Goal: Task Accomplishment & Management: Manage account settings

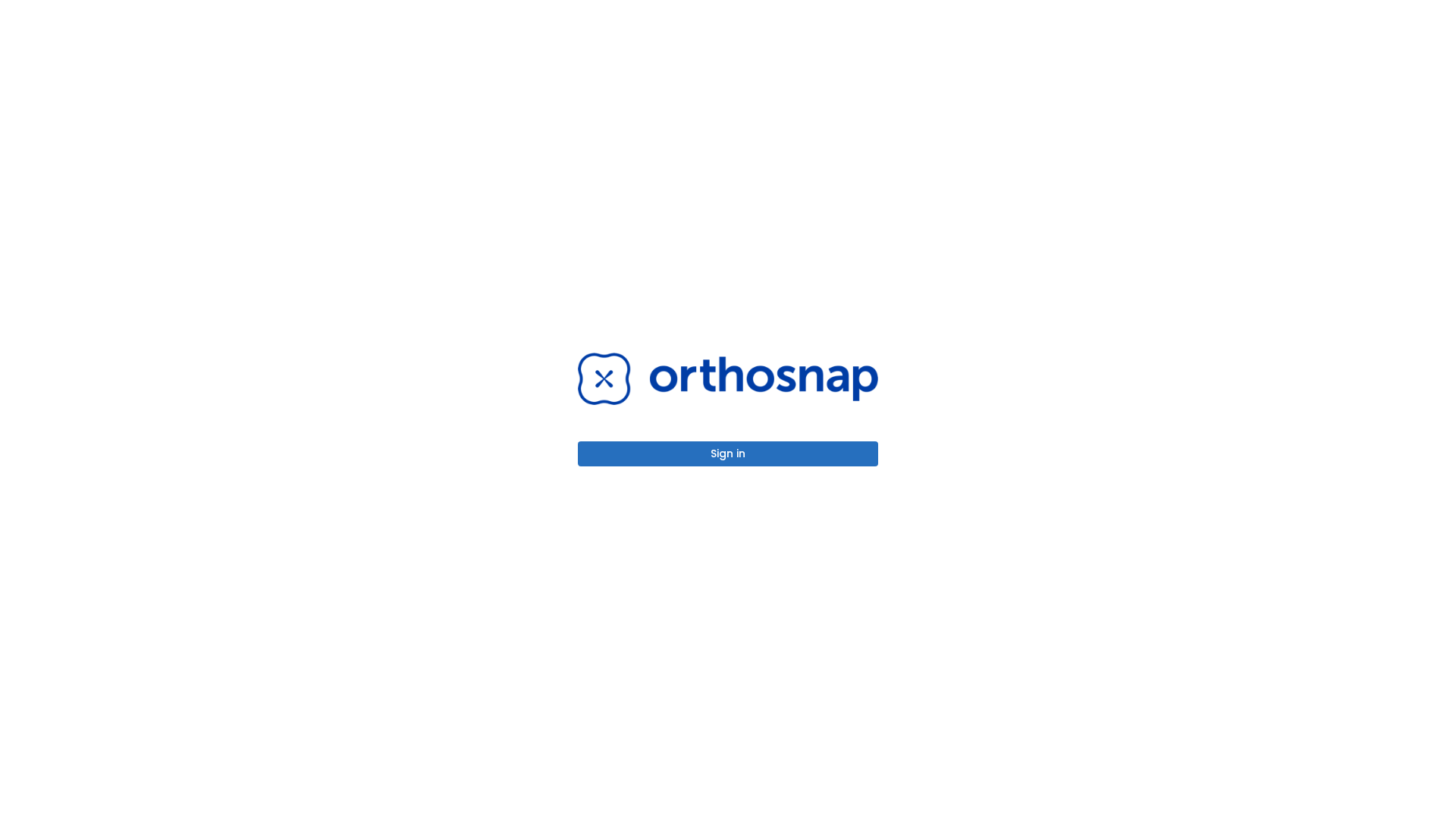
click at [728, 454] on button "Sign in" at bounding box center [727, 454] width 300 height 25
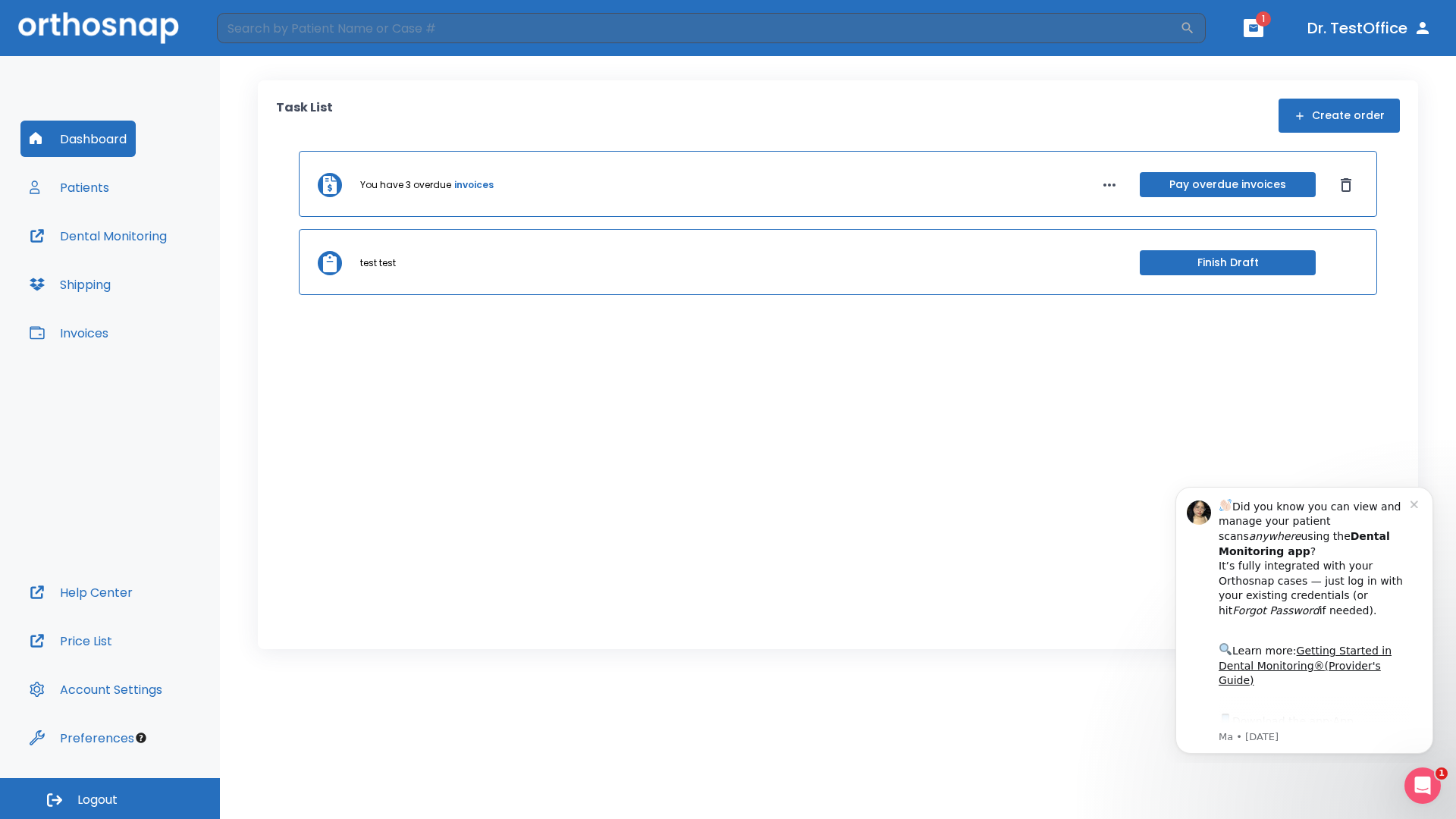
click at [110, 798] on span "Logout" at bounding box center [97, 800] width 40 height 17
